Goal: Task Accomplishment & Management: Use online tool/utility

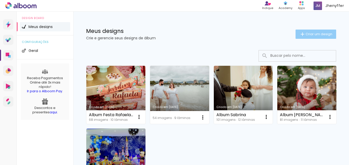
click at [308, 34] on span "Criar um design" at bounding box center [319, 33] width 27 height 3
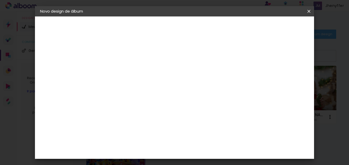
click at [124, 70] on input at bounding box center [124, 69] width 0 height 8
type input "Album Matias 6 meses"
type paper-input "Album Matias 6 meses"
click at [0, 0] on slot "Avançar" at bounding box center [0, 0] width 0 height 0
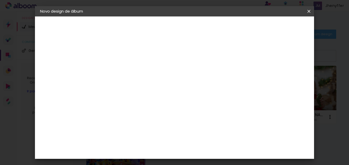
click at [220, 27] on div "Voltar Avançar" at bounding box center [194, 27] width 51 height 9
click at [0, 0] on slot "Tamanho Livre" at bounding box center [0, 0] width 0 height 0
click at [0, 0] on slot "Avançar" at bounding box center [0, 0] width 0 height 0
click at [169, 82] on span "30" at bounding box center [166, 81] width 8 height 8
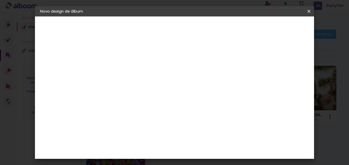
drag, startPoint x: 162, startPoint y: 81, endPoint x: 169, endPoint y: 82, distance: 6.7
click at [169, 82] on span "30" at bounding box center [166, 81] width 8 height 8
drag, startPoint x: 107, startPoint y: 134, endPoint x: 115, endPoint y: 134, distance: 8.2
click at [115, 134] on div "30" at bounding box center [111, 133] width 20 height 8
type input "15"
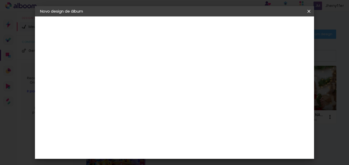
type paper-input "15"
drag, startPoint x: 163, startPoint y: 79, endPoint x: 171, endPoint y: 81, distance: 8.7
click at [171, 81] on div "30 cm" at bounding box center [170, 80] width 74 height 13
click at [208, 150] on input "60" at bounding box center [202, 150] width 13 height 8
drag, startPoint x: 204, startPoint y: 150, endPoint x: 212, endPoint y: 151, distance: 8.6
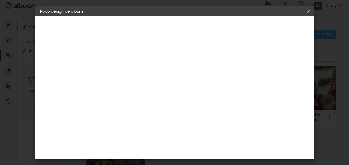
click at [212, 151] on div "60" at bounding box center [206, 150] width 20 height 8
type input "30"
type paper-input "30"
type input "4"
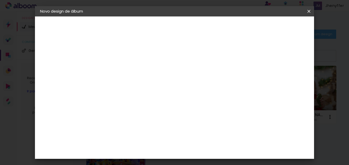
type paper-input "4"
click at [284, 94] on input "4" at bounding box center [281, 92] width 9 height 8
type input "3"
type paper-input "3"
click at [285, 79] on input "3" at bounding box center [282, 78] width 9 height 8
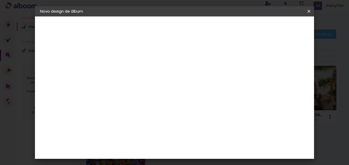
type input "2"
type paper-input "2"
click at [286, 81] on input "2" at bounding box center [283, 78] width 9 height 8
type input "1"
type paper-input "1"
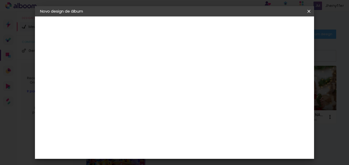
click at [286, 81] on input "1" at bounding box center [283, 78] width 9 height 8
type input "2"
type paper-input "2"
click at [288, 76] on input "2" at bounding box center [283, 78] width 9 height 8
type input "3"
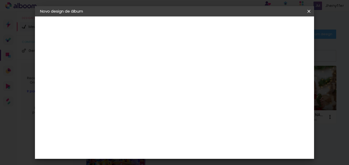
type paper-input "3"
click at [288, 76] on input "3" at bounding box center [283, 78] width 9 height 8
click at [288, 76] on div "mm" at bounding box center [292, 78] width 8 height 8
click at [288, 77] on div "mm" at bounding box center [292, 78] width 8 height 8
type input "2"
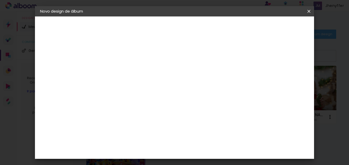
type paper-input "2"
click at [287, 81] on input "2" at bounding box center [283, 78] width 9 height 8
type input "1"
type paper-input "1"
click at [287, 80] on input "1" at bounding box center [283, 78] width 9 height 8
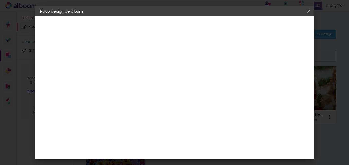
type input "0"
click at [287, 80] on input "0" at bounding box center [284, 78] width 9 height 8
type input "1"
type paper-input "1"
click at [290, 76] on input "1" at bounding box center [284, 78] width 9 height 8
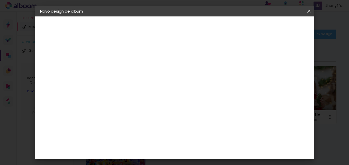
click at [290, 75] on div "mm" at bounding box center [294, 78] width 8 height 8
drag, startPoint x: 290, startPoint y: 75, endPoint x: 286, endPoint y: 87, distance: 12.6
click at [286, 81] on div "15 cm cm cm mm A maioria das encadernadoras sugere 5mm de sangria." at bounding box center [196, 60] width 188 height 41
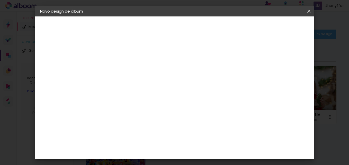
type input "2"
type paper-input "2"
click at [287, 75] on input "2" at bounding box center [284, 78] width 9 height 8
type input "3"
type paper-input "3"
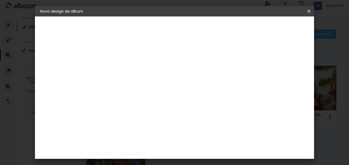
click at [287, 75] on input "3" at bounding box center [283, 78] width 9 height 8
click at [277, 27] on span "Iniciar design" at bounding box center [265, 27] width 23 height 4
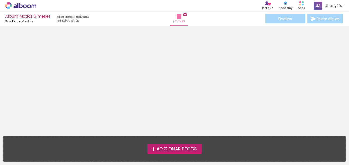
drag, startPoint x: 285, startPoint y: 27, endPoint x: 204, endPoint y: 32, distance: 81.7
drag, startPoint x: 92, startPoint y: 33, endPoint x: 138, endPoint y: 43, distance: 47.9
click at [138, 43] on div at bounding box center [174, 79] width 349 height 103
click at [185, 149] on span "Adicionar Fotos" at bounding box center [177, 149] width 40 height 5
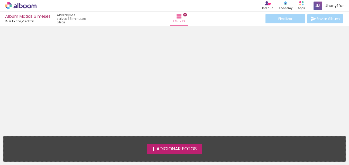
click at [0, 0] on input "file" at bounding box center [0, 0] width 0 height 0
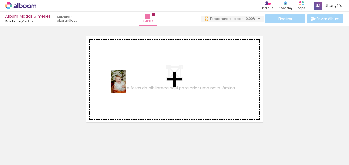
scroll to position [0, 0]
drag, startPoint x: 55, startPoint y: 153, endPoint x: 127, endPoint y: 85, distance: 98.4
click at [127, 85] on quentale-workspace at bounding box center [174, 82] width 349 height 165
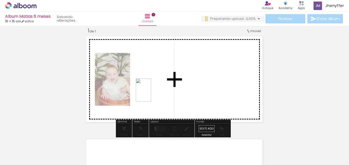
drag, startPoint x: 81, startPoint y: 154, endPoint x: 151, endPoint y: 94, distance: 92.7
click at [151, 94] on quentale-workspace at bounding box center [174, 82] width 349 height 165
drag, startPoint x: 114, startPoint y: 155, endPoint x: 194, endPoint y: 97, distance: 98.0
click at [194, 97] on quentale-workspace at bounding box center [174, 82] width 349 height 165
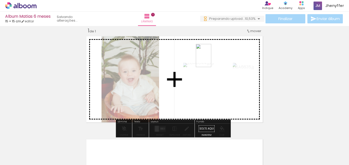
drag, startPoint x: 183, startPoint y: 99, endPoint x: 216, endPoint y: 54, distance: 55.7
click at [216, 54] on quentale-workspace at bounding box center [174, 82] width 349 height 165
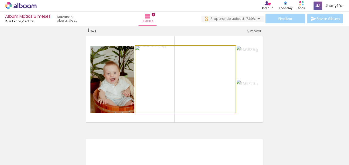
type paper-slider "100"
click at [147, 54] on div at bounding box center [148, 51] width 8 height 8
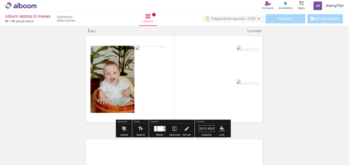
click at [161, 129] on div at bounding box center [160, 128] width 6 height 5
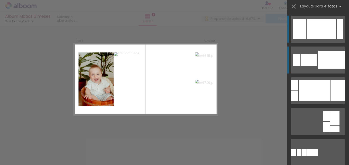
click at [304, 57] on div at bounding box center [305, 60] width 8 height 12
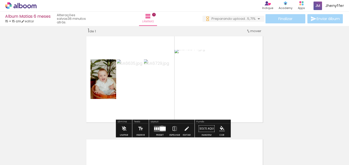
click at [161, 128] on div at bounding box center [163, 129] width 6 height 4
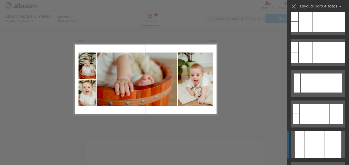
scroll to position [442, 0]
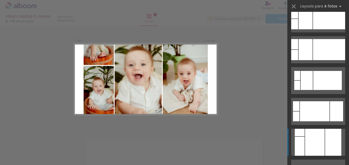
click at [320, 136] on div at bounding box center [315, 142] width 20 height 27
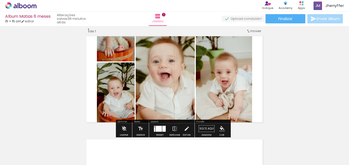
click at [91, 63] on quentale-layouter at bounding box center [174, 79] width 181 height 90
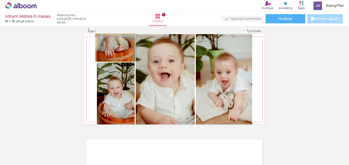
click at [121, 57] on quentale-photo at bounding box center [116, 47] width 38 height 27
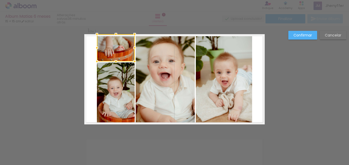
drag, startPoint x: 119, startPoint y: 57, endPoint x: 111, endPoint y: 57, distance: 8.2
click at [111, 57] on div at bounding box center [116, 47] width 38 height 27
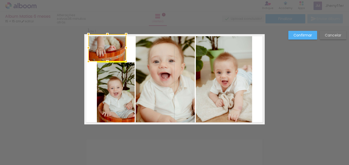
drag, startPoint x: 117, startPoint y: 55, endPoint x: 109, endPoint y: 55, distance: 8.0
click at [109, 55] on div at bounding box center [107, 47] width 38 height 27
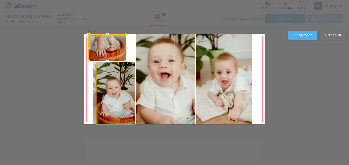
drag, startPoint x: 118, startPoint y: 79, endPoint x: 105, endPoint y: 78, distance: 12.9
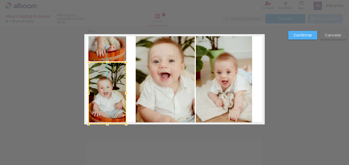
drag, startPoint x: 114, startPoint y: 78, endPoint x: 107, endPoint y: 78, distance: 7.7
click at [107, 78] on div at bounding box center [107, 93] width 38 height 62
click at [130, 79] on quentale-layouter at bounding box center [174, 79] width 181 height 90
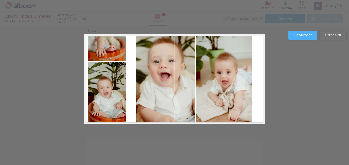
drag, startPoint x: 131, startPoint y: 43, endPoint x: 170, endPoint y: 95, distance: 65.1
click at [170, 95] on quentale-layouter at bounding box center [174, 79] width 181 height 90
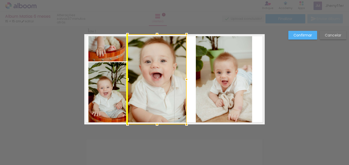
drag, startPoint x: 170, startPoint y: 91, endPoint x: 162, endPoint y: 91, distance: 8.2
click at [162, 91] on div at bounding box center [157, 79] width 59 height 90
click at [191, 81] on quentale-layouter at bounding box center [174, 79] width 181 height 90
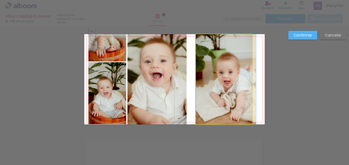
drag, startPoint x: 223, startPoint y: 80, endPoint x: 234, endPoint y: 81, distance: 10.8
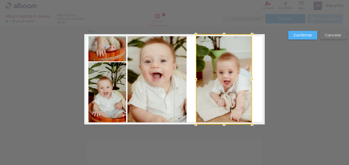
click at [301, 88] on div "Confirmar Cancelar" at bounding box center [174, 128] width 349 height 219
click at [289, 102] on div "Confirmar Cancelar" at bounding box center [174, 128] width 349 height 219
click at [260, 95] on quentale-layouter at bounding box center [174, 79] width 181 height 90
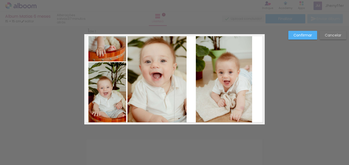
click at [280, 98] on div "Confirmar Cancelar" at bounding box center [174, 128] width 349 height 219
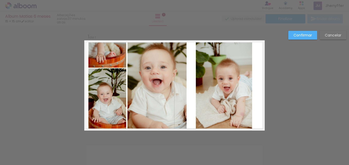
scroll to position [0, 0]
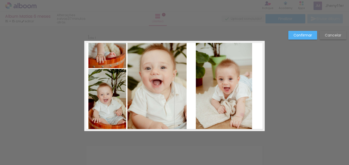
click at [305, 30] on div "Confirmar Cancelar" at bounding box center [174, 135] width 349 height 219
click at [305, 32] on paper-button "Confirmar" at bounding box center [303, 35] width 29 height 9
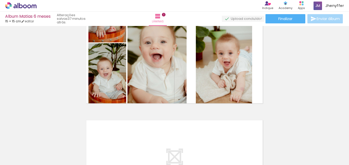
scroll to position [103, 0]
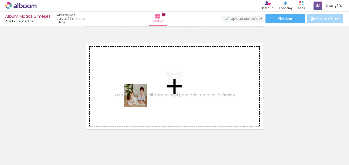
drag, startPoint x: 172, startPoint y: 150, endPoint x: 136, endPoint y: 95, distance: 66.0
click at [136, 95] on quentale-workspace at bounding box center [174, 82] width 349 height 165
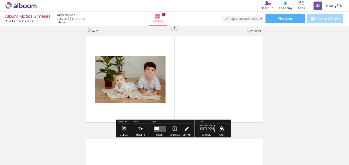
scroll to position [110, 0]
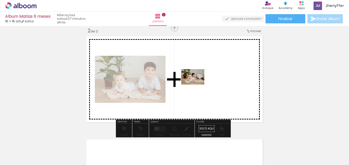
drag, startPoint x: 198, startPoint y: 150, endPoint x: 197, endPoint y: 85, distance: 65.6
click at [197, 85] on quentale-workspace at bounding box center [174, 82] width 349 height 165
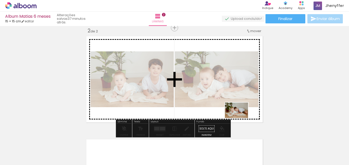
drag, startPoint x: 229, startPoint y: 145, endPoint x: 241, endPoint y: 118, distance: 29.0
click at [241, 118] on quentale-workspace at bounding box center [174, 82] width 349 height 165
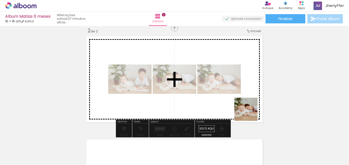
drag, startPoint x: 256, startPoint y: 154, endPoint x: 250, endPoint y: 109, distance: 45.2
click at [250, 109] on quentale-workspace at bounding box center [174, 82] width 349 height 165
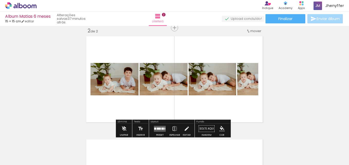
click at [162, 129] on div at bounding box center [163, 129] width 3 height 2
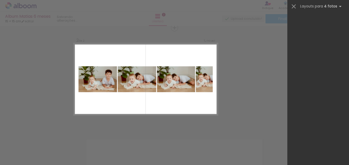
scroll to position [0, 0]
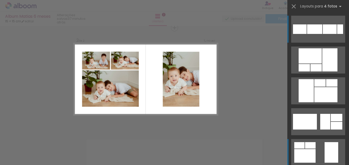
click at [311, 151] on div at bounding box center [305, 156] width 21 height 14
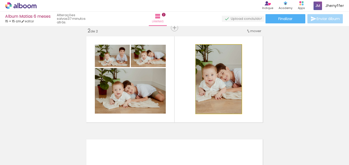
click at [218, 83] on quentale-photo at bounding box center [219, 79] width 46 height 69
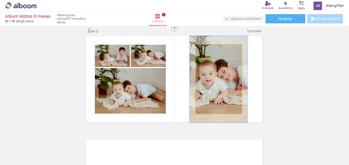
drag, startPoint x: 207, startPoint y: 50, endPoint x: 211, endPoint y: 50, distance: 4.4
type paper-slider "125"
click at [211, 50] on div at bounding box center [212, 50] width 5 height 5
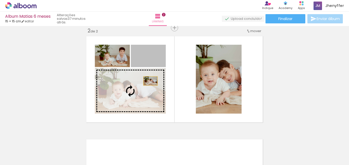
drag, startPoint x: 158, startPoint y: 62, endPoint x: 145, endPoint y: 88, distance: 29.0
click at [0, 0] on slot at bounding box center [0, 0] width 0 height 0
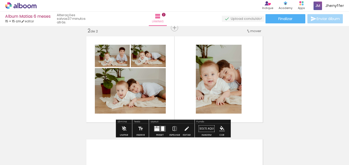
click at [188, 86] on quentale-layouter at bounding box center [174, 79] width 181 height 90
click at [188, 87] on quentale-layouter at bounding box center [174, 79] width 181 height 90
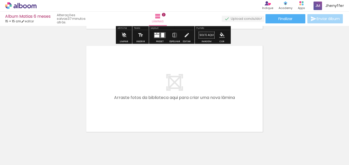
scroll to position [213, 0]
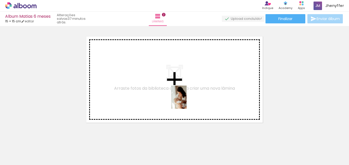
drag, startPoint x: 285, startPoint y: 148, endPoint x: 178, endPoint y: 97, distance: 118.6
click at [178, 97] on quentale-workspace at bounding box center [174, 82] width 349 height 165
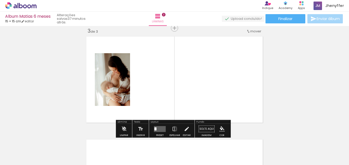
scroll to position [213, 0]
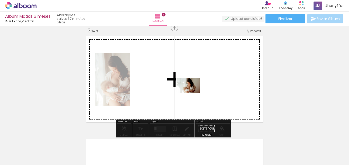
drag, startPoint x: 309, startPoint y: 150, endPoint x: 192, endPoint y: 93, distance: 130.0
click at [192, 93] on quentale-workspace at bounding box center [174, 82] width 349 height 165
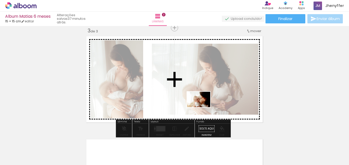
drag, startPoint x: 339, startPoint y: 154, endPoint x: 202, endPoint y: 107, distance: 144.3
click at [202, 107] on quentale-workspace at bounding box center [174, 82] width 349 height 165
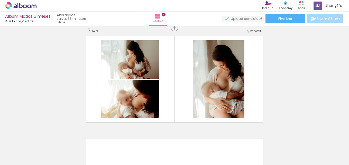
scroll to position [0, 131]
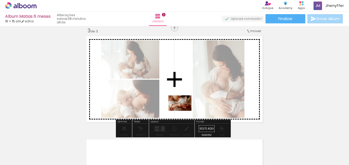
drag, startPoint x: 237, startPoint y: 147, endPoint x: 184, endPoint y: 111, distance: 63.7
click at [184, 111] on quentale-workspace at bounding box center [174, 82] width 349 height 165
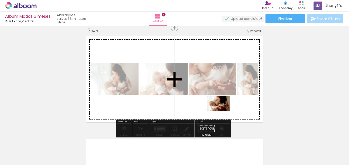
drag, startPoint x: 271, startPoint y: 151, endPoint x: 222, endPoint y: 110, distance: 63.5
click at [222, 110] on quentale-workspace at bounding box center [174, 82] width 349 height 165
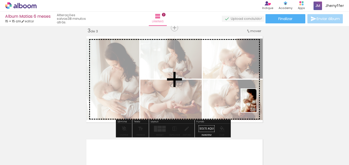
drag, startPoint x: 295, startPoint y: 152, endPoint x: 257, endPoint y: 104, distance: 60.6
click at [257, 104] on quentale-workspace at bounding box center [174, 82] width 349 height 165
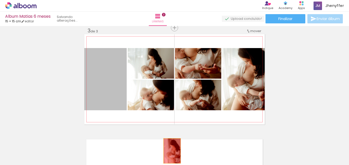
drag, startPoint x: 117, startPoint y: 89, endPoint x: 170, endPoint y: 151, distance: 82.3
click at [170, 151] on quentale-workspace at bounding box center [174, 82] width 349 height 165
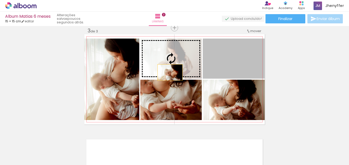
drag, startPoint x: 245, startPoint y: 69, endPoint x: 165, endPoint y: 73, distance: 80.3
click at [0, 0] on slot at bounding box center [0, 0] width 0 height 0
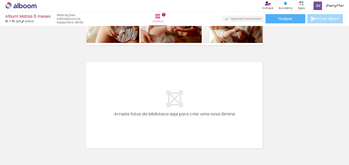
scroll to position [0, 282]
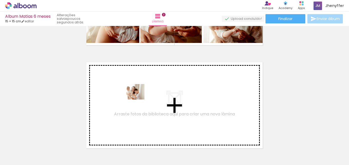
drag, startPoint x: 179, startPoint y: 151, endPoint x: 137, endPoint y: 100, distance: 66.7
click at [137, 100] on quentale-workspace at bounding box center [174, 82] width 349 height 165
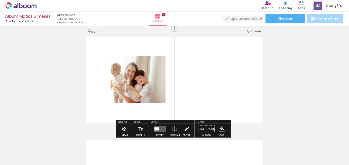
scroll to position [316, 0]
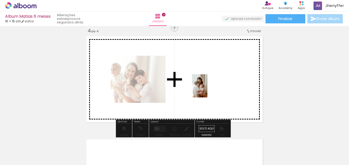
drag, startPoint x: 205, startPoint y: 149, endPoint x: 208, endPoint y: 90, distance: 59.7
click at [208, 90] on quentale-workspace at bounding box center [174, 82] width 349 height 165
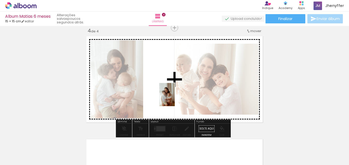
drag, startPoint x: 234, startPoint y: 150, endPoint x: 170, endPoint y: 96, distance: 83.3
click at [170, 96] on quentale-workspace at bounding box center [174, 82] width 349 height 165
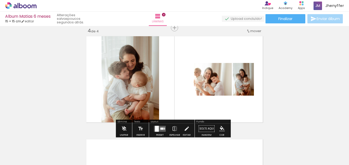
click at [162, 128] on div at bounding box center [162, 129] width 3 height 2
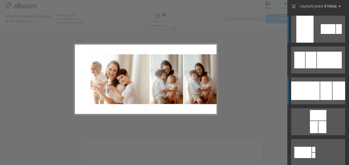
click at [301, 92] on div at bounding box center [305, 91] width 29 height 19
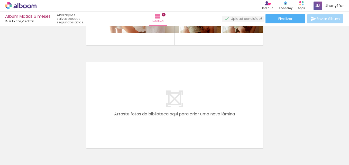
scroll to position [0, 423]
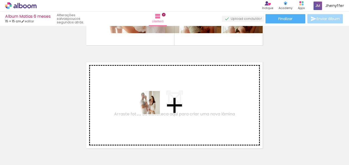
drag, startPoint x: 153, startPoint y: 149, endPoint x: 152, endPoint y: 102, distance: 47.1
click at [152, 102] on quentale-workspace at bounding box center [174, 82] width 349 height 165
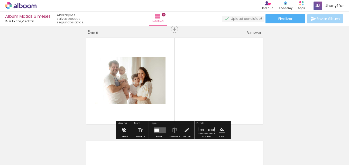
scroll to position [419, 0]
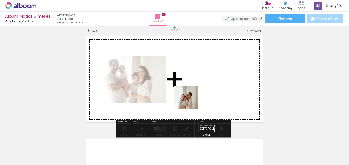
drag, startPoint x: 180, startPoint y: 151, endPoint x: 196, endPoint y: 88, distance: 65.1
click at [196, 88] on quentale-workspace at bounding box center [174, 82] width 349 height 165
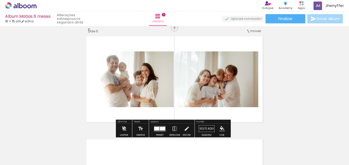
scroll to position [445, 0]
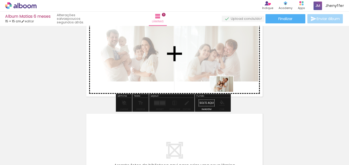
drag, startPoint x: 208, startPoint y: 152, endPoint x: 226, endPoint y: 92, distance: 62.4
click at [226, 92] on quentale-workspace at bounding box center [174, 82] width 349 height 165
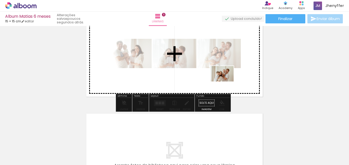
drag, startPoint x: 267, startPoint y: 152, endPoint x: 226, endPoint y: 82, distance: 81.4
click at [226, 82] on quentale-workspace at bounding box center [174, 82] width 349 height 165
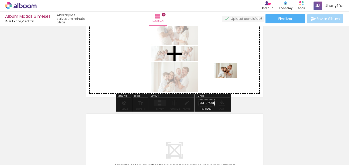
drag, startPoint x: 324, startPoint y: 152, endPoint x: 229, endPoint y: 77, distance: 120.8
click at [229, 77] on quentale-workspace at bounding box center [174, 82] width 349 height 165
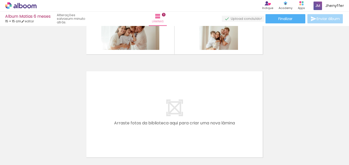
scroll to position [496, 0]
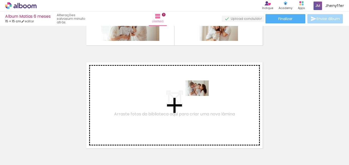
drag, startPoint x: 248, startPoint y: 150, endPoint x: 201, endPoint y: 96, distance: 71.8
click at [201, 96] on quentale-workspace at bounding box center [174, 82] width 349 height 165
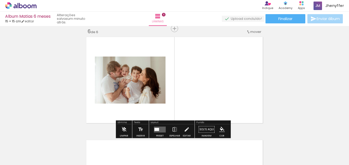
scroll to position [522, 0]
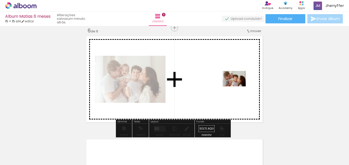
drag, startPoint x: 269, startPoint y: 137, endPoint x: 238, endPoint y: 86, distance: 59.0
click at [238, 86] on quentale-workspace at bounding box center [174, 82] width 349 height 165
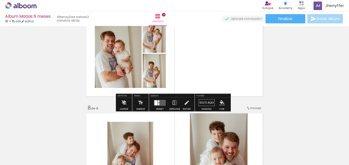
scroll to position [0, 703]
click at [159, 105] on quentale-layouter at bounding box center [160, 103] width 12 height 6
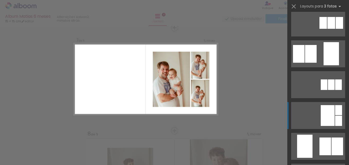
scroll to position [77, 0]
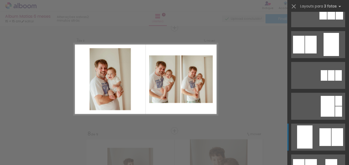
click at [323, 135] on div at bounding box center [326, 137] width 12 height 18
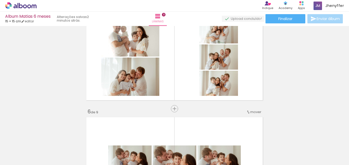
scroll to position [420, 0]
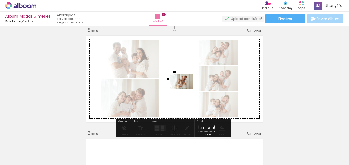
drag, startPoint x: 108, startPoint y: 151, endPoint x: 185, endPoint y: 89, distance: 98.8
click at [185, 89] on quentale-workspace at bounding box center [174, 82] width 349 height 165
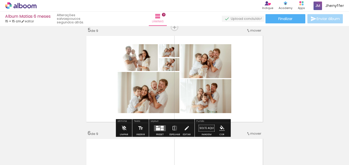
click at [158, 128] on div at bounding box center [158, 129] width 4 height 3
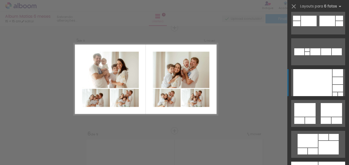
scroll to position [232, 0]
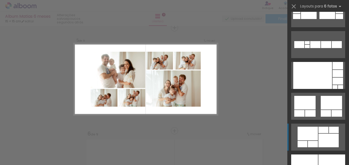
click at [319, 137] on div at bounding box center [329, 141] width 20 height 14
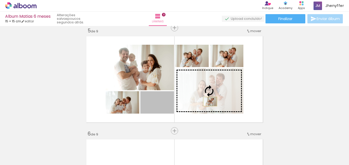
drag, startPoint x: 166, startPoint y: 107, endPoint x: 209, endPoint y: 101, distance: 42.5
click at [0, 0] on slot at bounding box center [0, 0] width 0 height 0
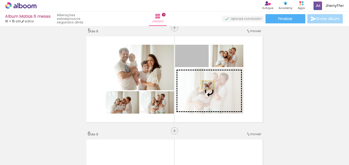
drag, startPoint x: 201, startPoint y: 63, endPoint x: 208, endPoint y: 89, distance: 27.8
click at [0, 0] on slot at bounding box center [0, 0] width 0 height 0
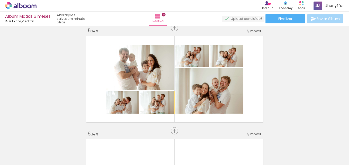
drag, startPoint x: 166, startPoint y: 108, endPoint x: 158, endPoint y: 112, distance: 9.3
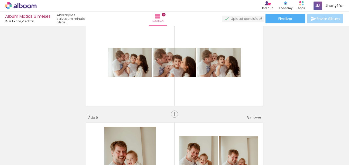
scroll to position [540, 0]
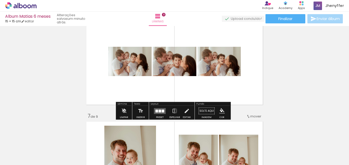
click at [159, 112] on div at bounding box center [160, 111] width 3 height 3
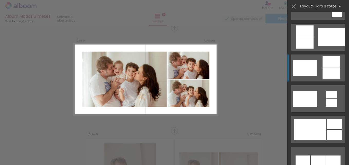
scroll to position [154, 0]
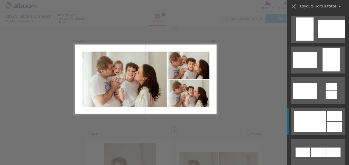
click at [315, 125] on div at bounding box center [311, 121] width 32 height 21
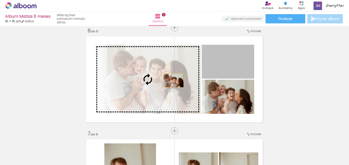
drag, startPoint x: 237, startPoint y: 64, endPoint x: 171, endPoint y: 81, distance: 68.0
click at [0, 0] on slot at bounding box center [0, 0] width 0 height 0
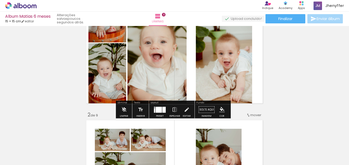
scroll to position [0, 0]
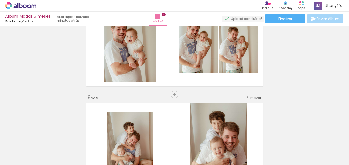
scroll to position [617, 0]
